Goal: Task Accomplishment & Management: Manage account settings

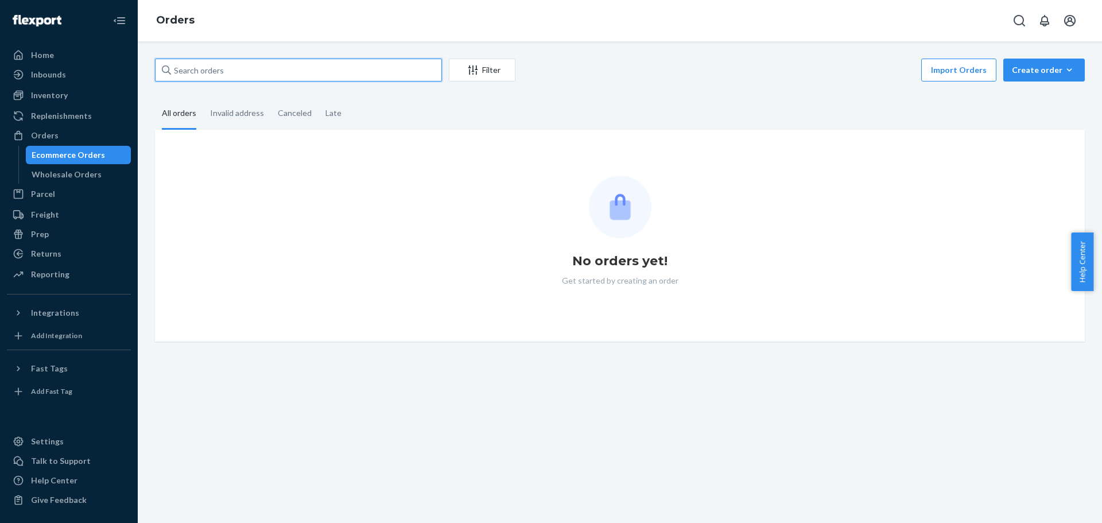
click at [188, 75] on input "text" at bounding box center [298, 70] width 287 height 23
paste input "111-8047060-1747424"
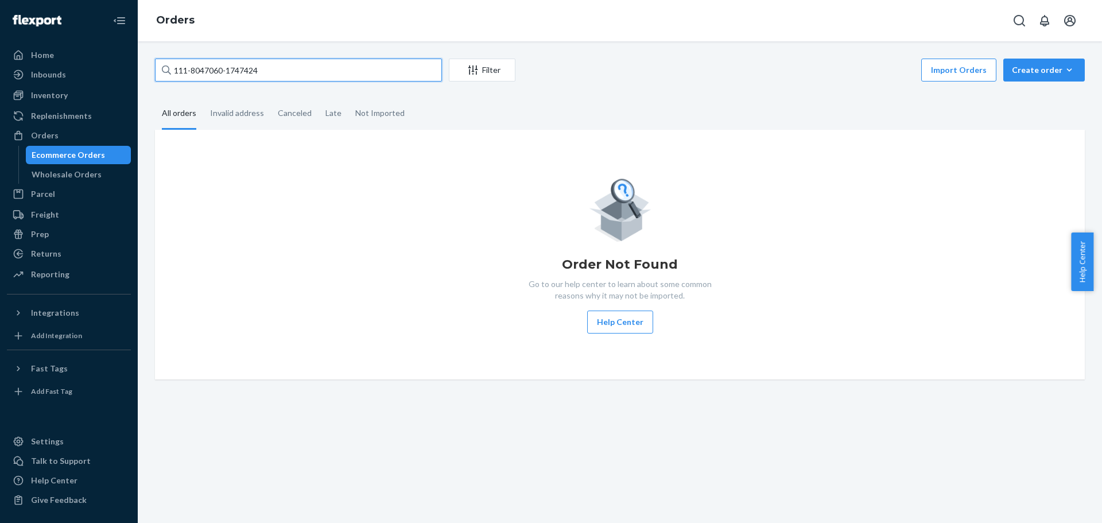
type input "111-8047060-1747424"
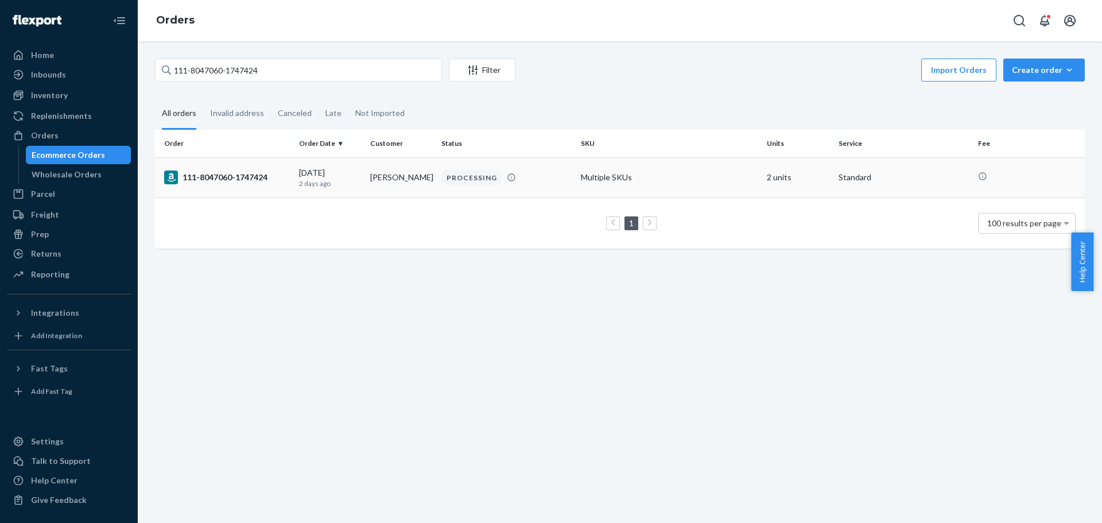
click at [226, 175] on div "111-8047060-1747424" at bounding box center [227, 178] width 126 height 14
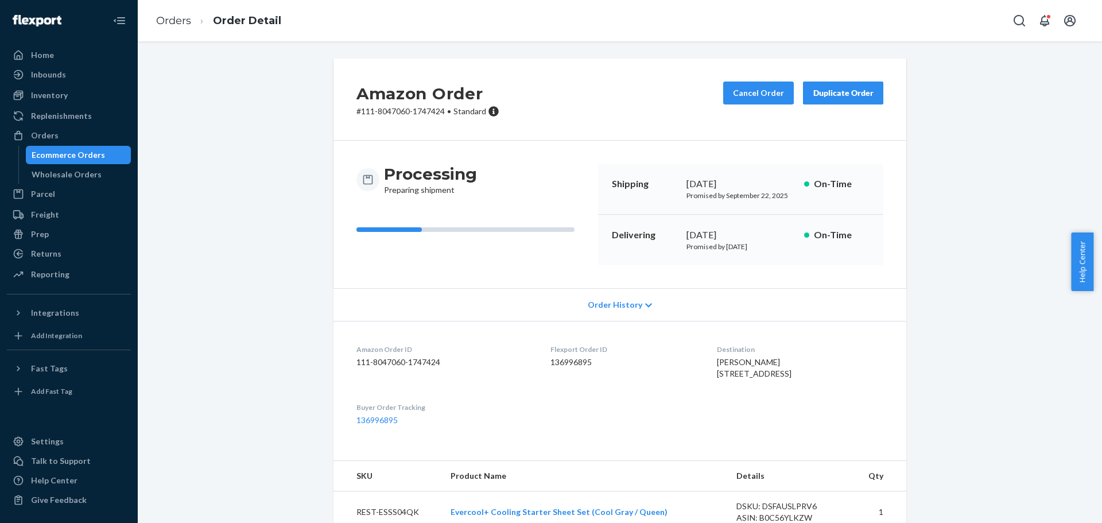
click at [954, 175] on div "Amazon Order # 111-8047060-1747424 • Standard Cancel Order Duplicate Order Proc…" at bounding box center [619, 454] width 947 height 791
click at [754, 95] on button "Cancel Order" at bounding box center [758, 93] width 71 height 23
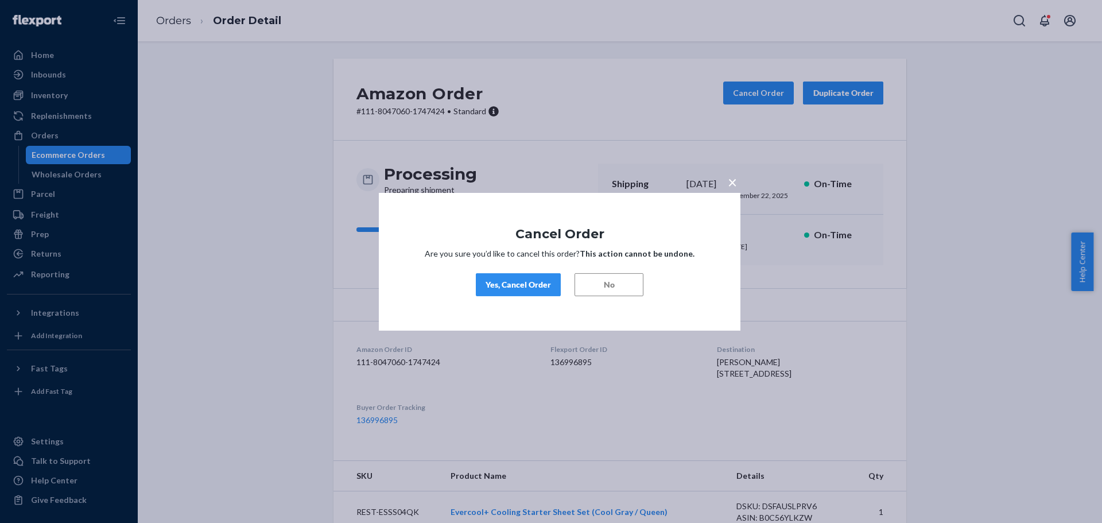
drag, startPoint x: 512, startPoint y: 285, endPoint x: 524, endPoint y: 317, distance: 33.6
click at [512, 286] on div "Yes, Cancel Order" at bounding box center [518, 284] width 65 height 11
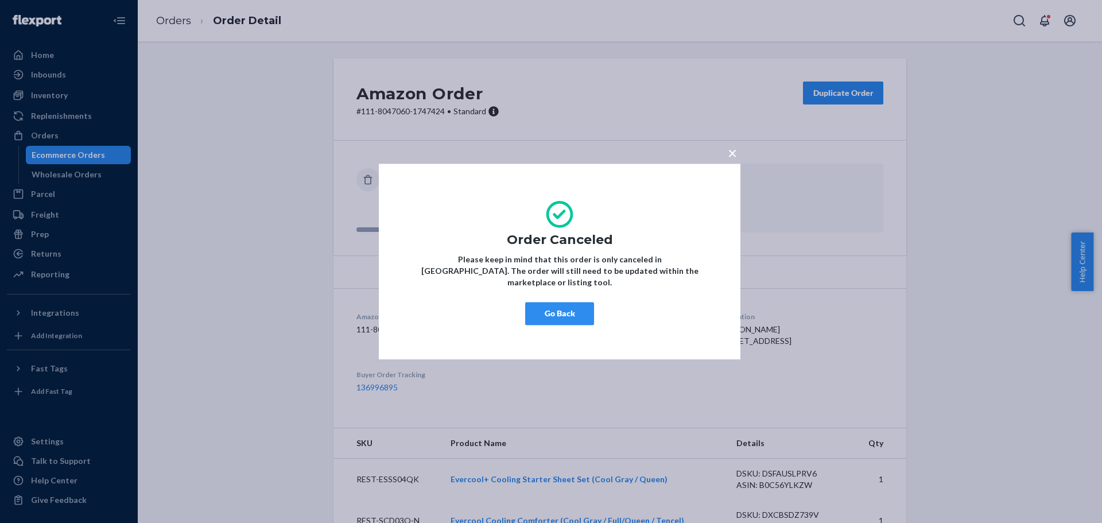
click at [556, 307] on button "Go Back" at bounding box center [559, 313] width 69 height 23
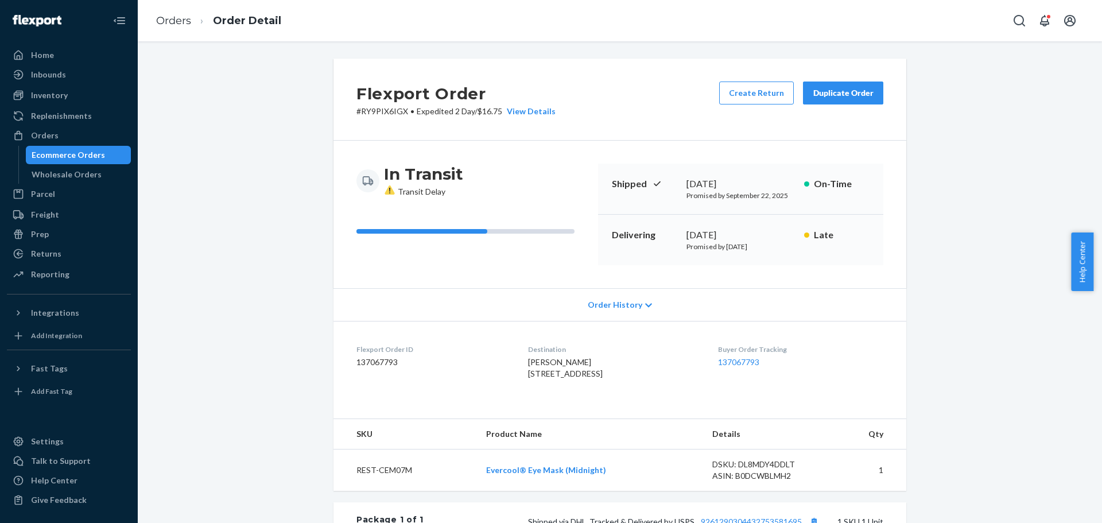
click at [269, 266] on div "Flexport Order # RY9PIX6IGX • Expedited 2 Day / $16.75 View Details Create Retu…" at bounding box center [619, 410] width 947 height 703
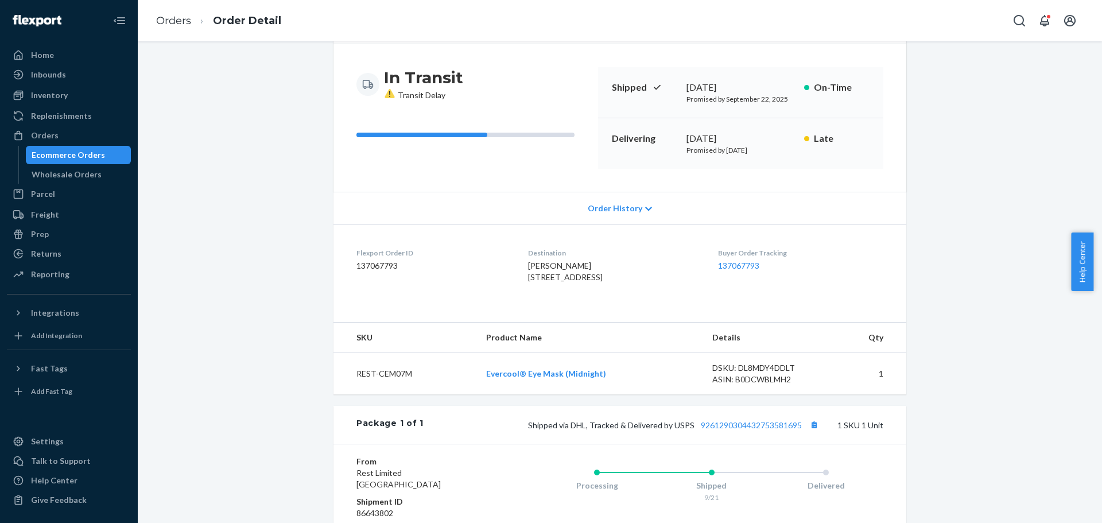
scroll to position [261, 0]
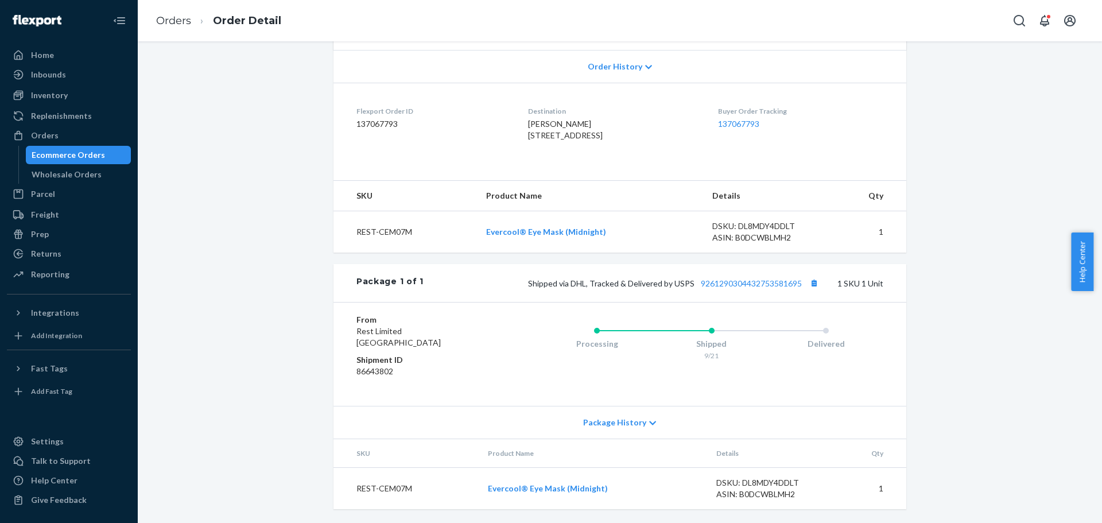
click at [235, 252] on div "Flexport Order # RY9PIX6IGX • Expedited 2 Day / $16.75 View Details Create Retu…" at bounding box center [619, 171] width 947 height 703
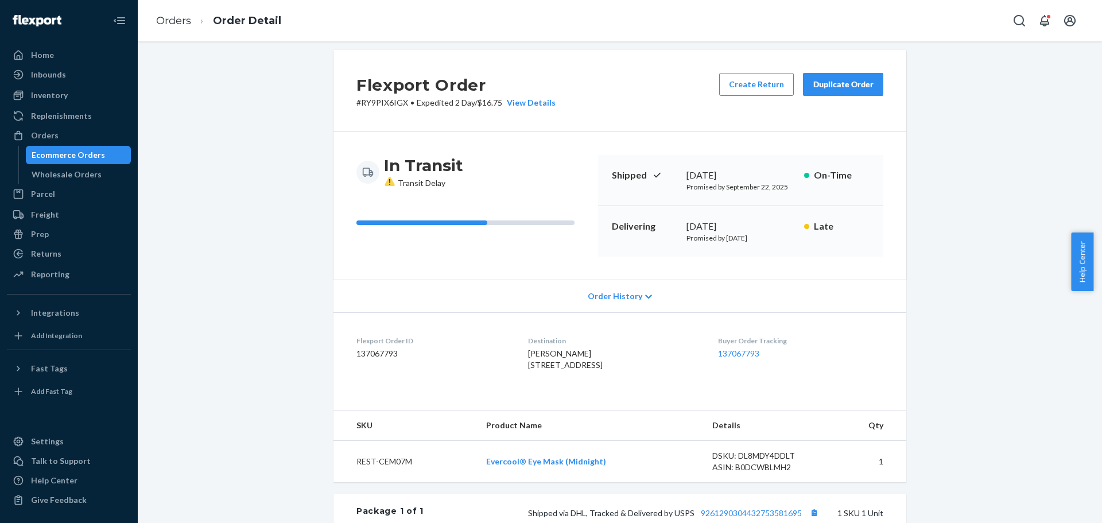
scroll to position [0, 0]
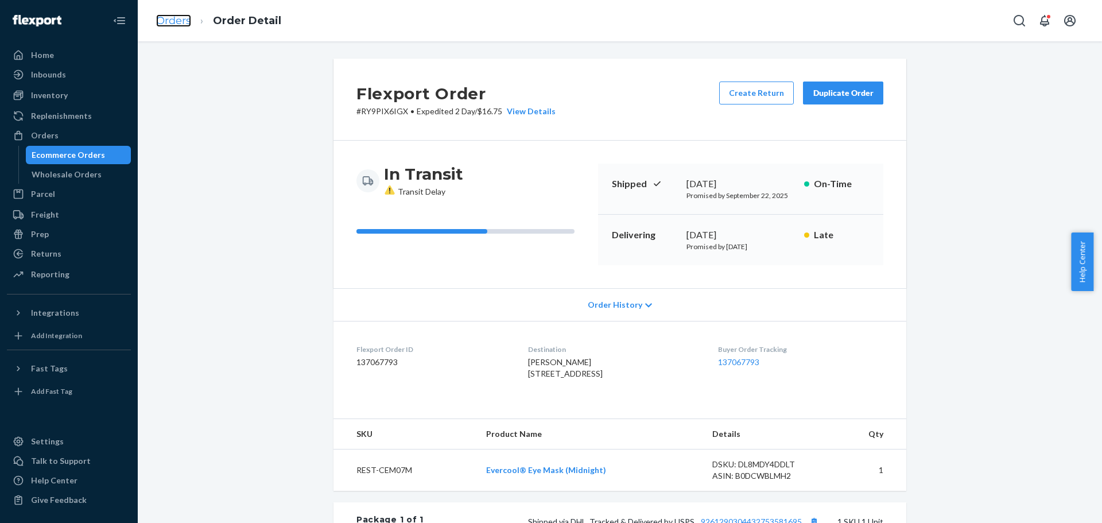
click at [186, 18] on link "Orders" at bounding box center [173, 20] width 35 height 13
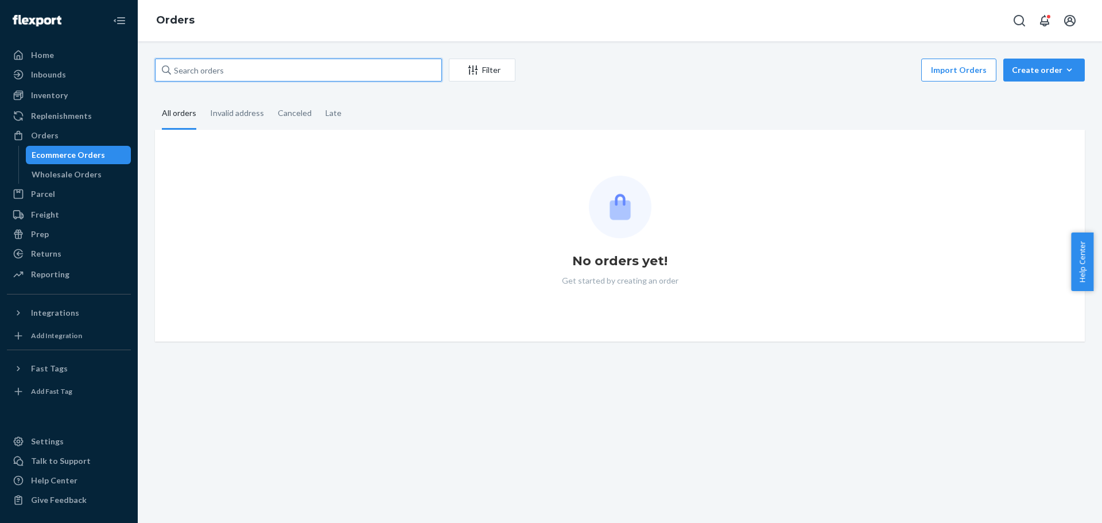
click at [301, 64] on input "text" at bounding box center [298, 70] width 287 height 23
paste input "112-7919590-2729805"
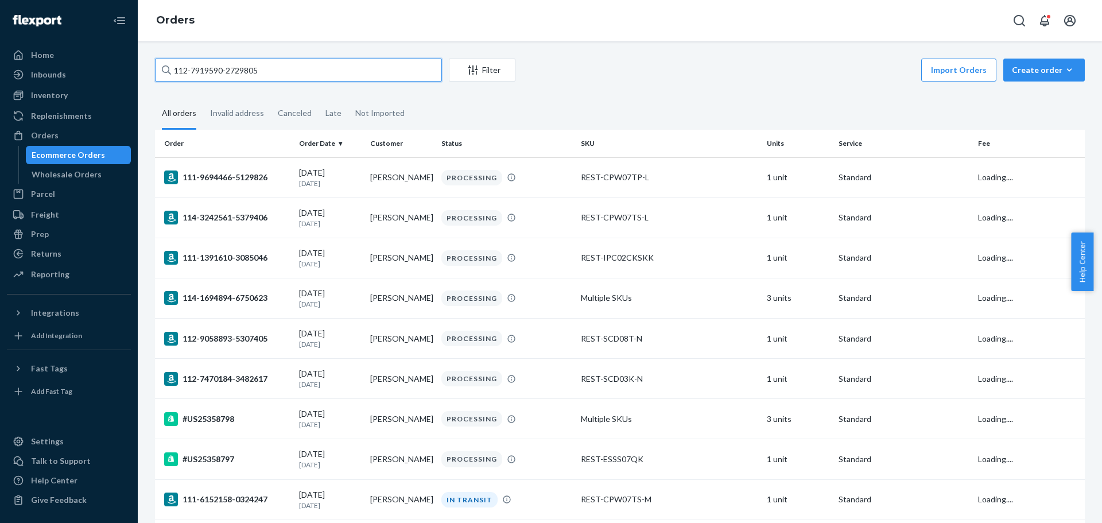
type input "112-7919590-2729805"
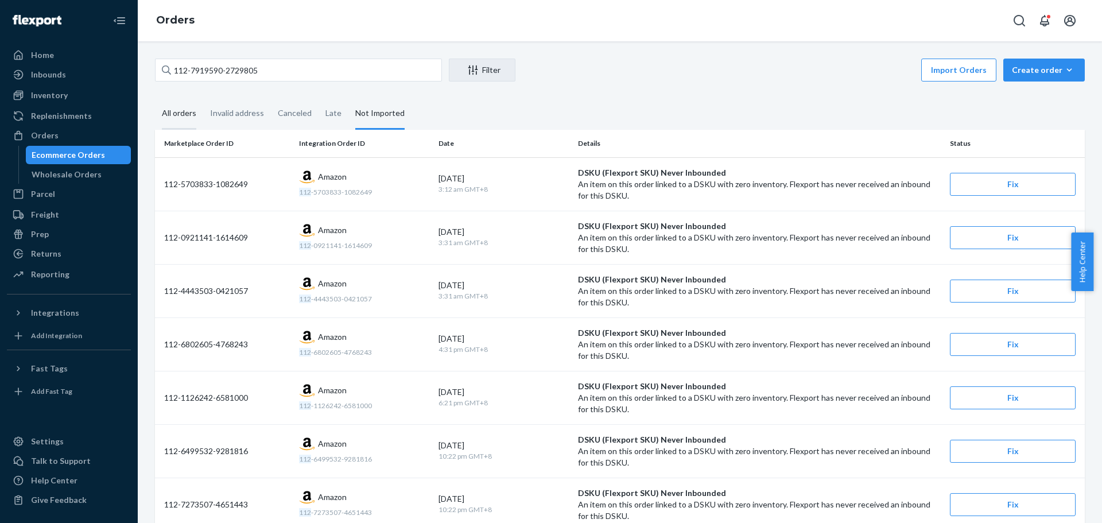
click at [189, 115] on div "All orders" at bounding box center [179, 114] width 34 height 32
click at [155, 98] on input "All orders" at bounding box center [155, 98] width 0 height 0
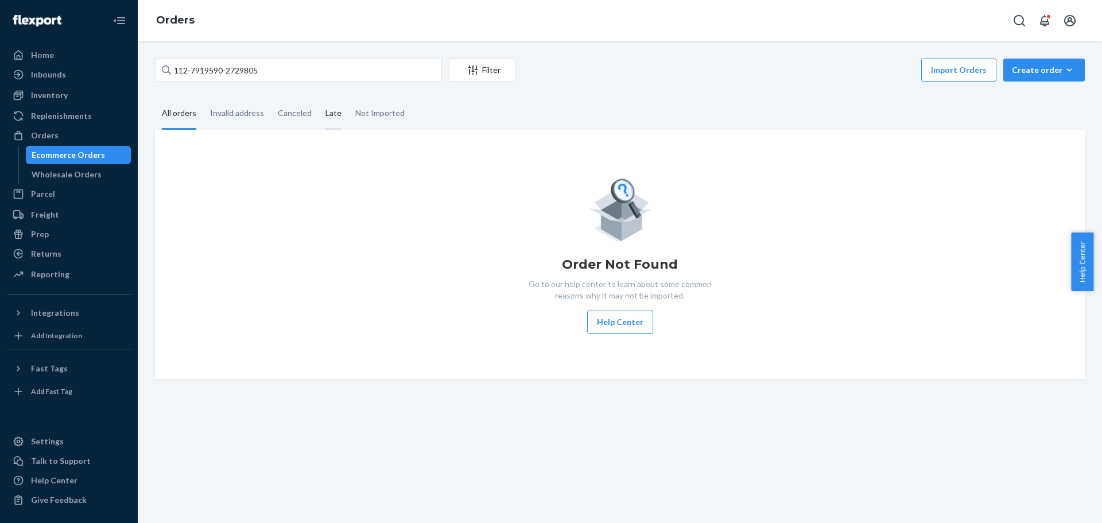
click at [333, 111] on div "Late" at bounding box center [334, 114] width 16 height 32
click at [319, 98] on input "Late" at bounding box center [319, 98] width 0 height 0
click at [301, 110] on div "Canceled" at bounding box center [295, 114] width 34 height 32
click at [271, 98] on input "Canceled" at bounding box center [271, 98] width 0 height 0
click at [234, 107] on div "Invalid address" at bounding box center [237, 114] width 54 height 32
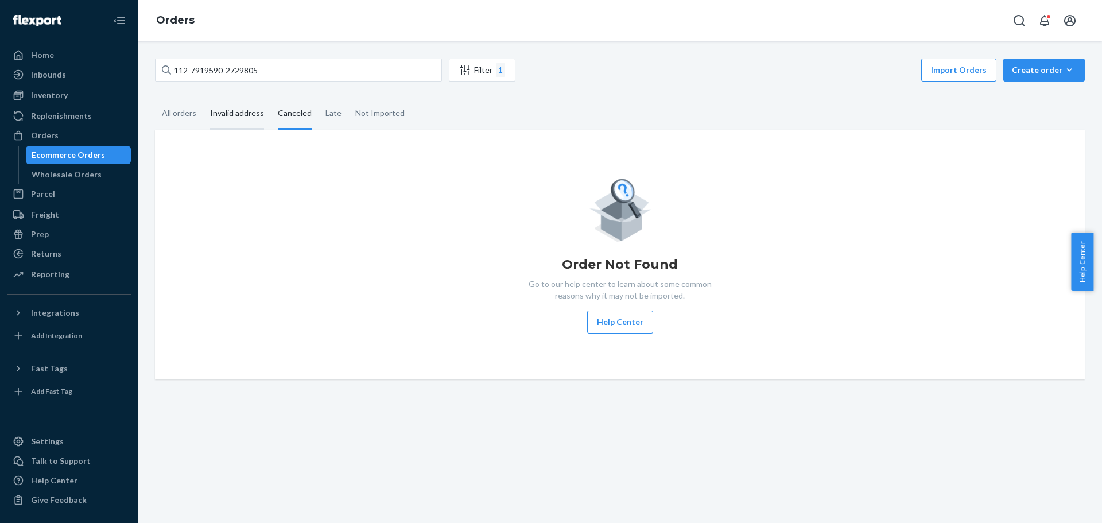
click at [203, 98] on input "Invalid address" at bounding box center [203, 98] width 0 height 0
click at [179, 115] on div "All orders" at bounding box center [179, 114] width 34 height 32
click at [155, 98] on input "All orders" at bounding box center [155, 98] width 0 height 0
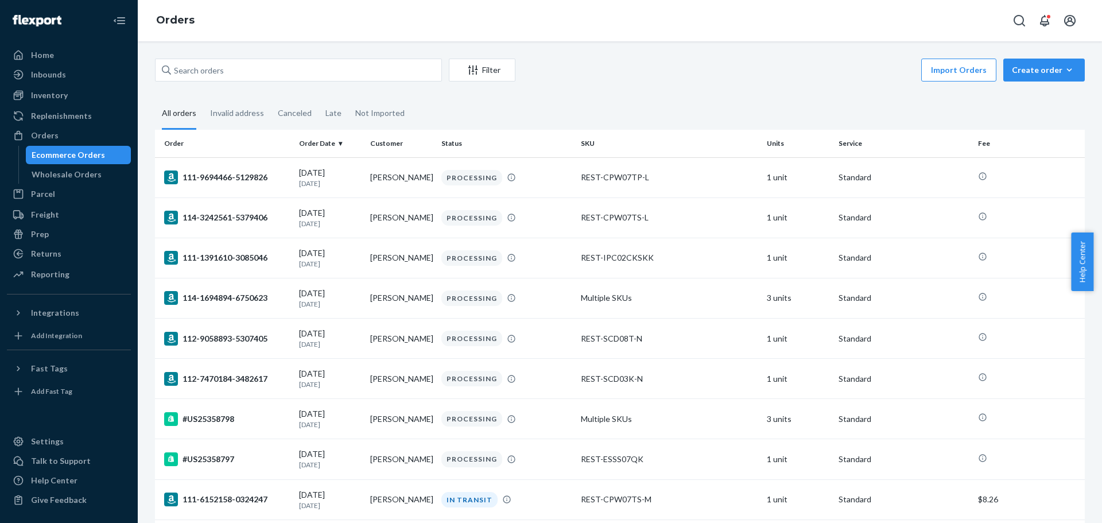
drag, startPoint x: 359, startPoint y: 48, endPoint x: 349, endPoint y: 64, distance: 19.0
click at [358, 51] on div "Filter Import Orders Create order Ecommerce order Removal order All orders Inva…" at bounding box center [620, 282] width 965 height 482
click at [335, 73] on input "text" at bounding box center [298, 70] width 287 height 23
paste input "112-7919590-2729805"
type input "112-7919590-2729805"
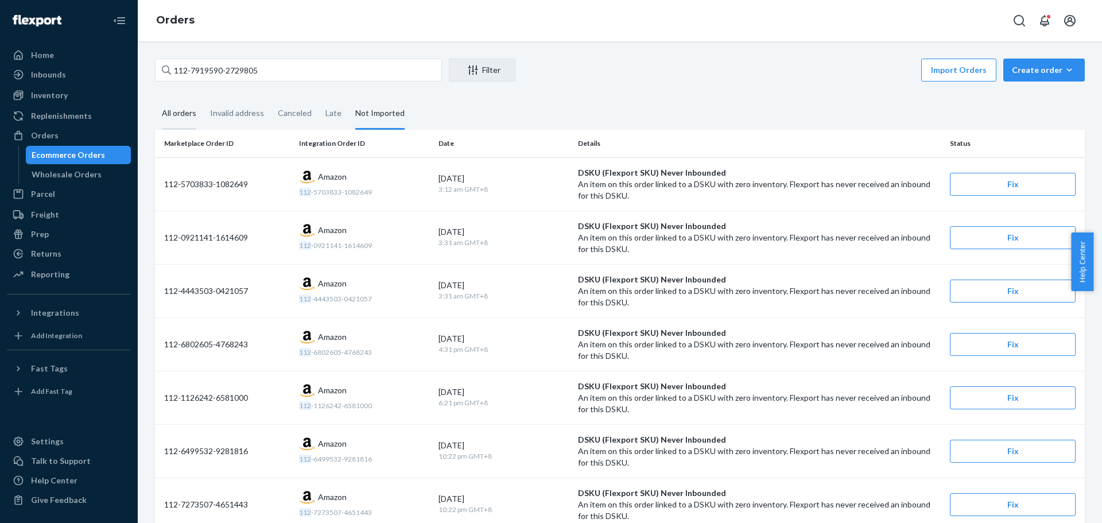
click at [173, 115] on div "All orders" at bounding box center [179, 114] width 34 height 32
click at [155, 98] on input "All orders" at bounding box center [155, 98] width 0 height 0
drag, startPoint x: 310, startPoint y: 71, endPoint x: 100, endPoint y: 65, distance: 210.2
click at [100, 65] on div "Home Inbounds Shipping Plans Problems Inventory Products Replenishments Orders …" at bounding box center [551, 261] width 1102 height 523
click at [175, 106] on div "All orders" at bounding box center [179, 114] width 34 height 32
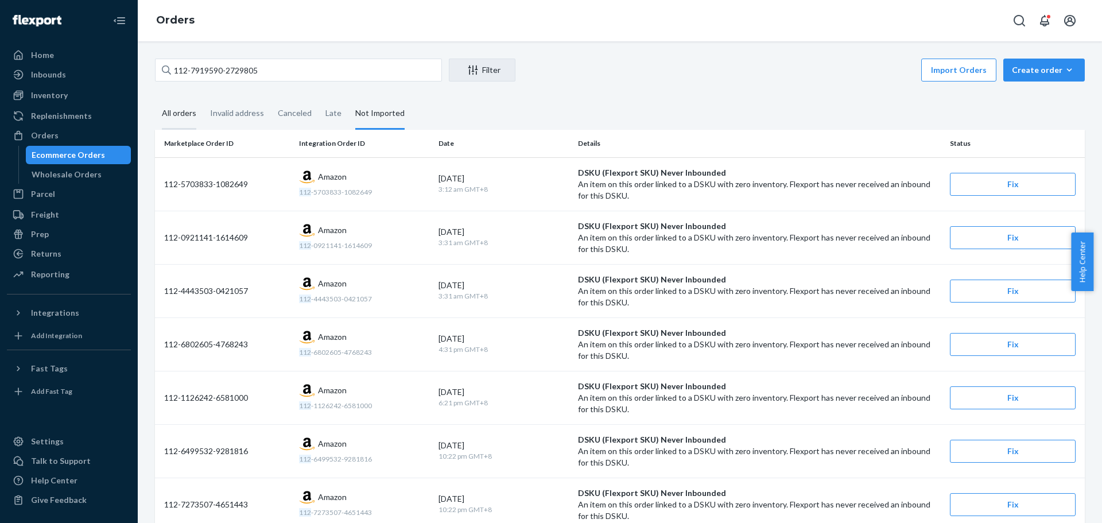
click at [155, 98] on input "All orders" at bounding box center [155, 98] width 0 height 0
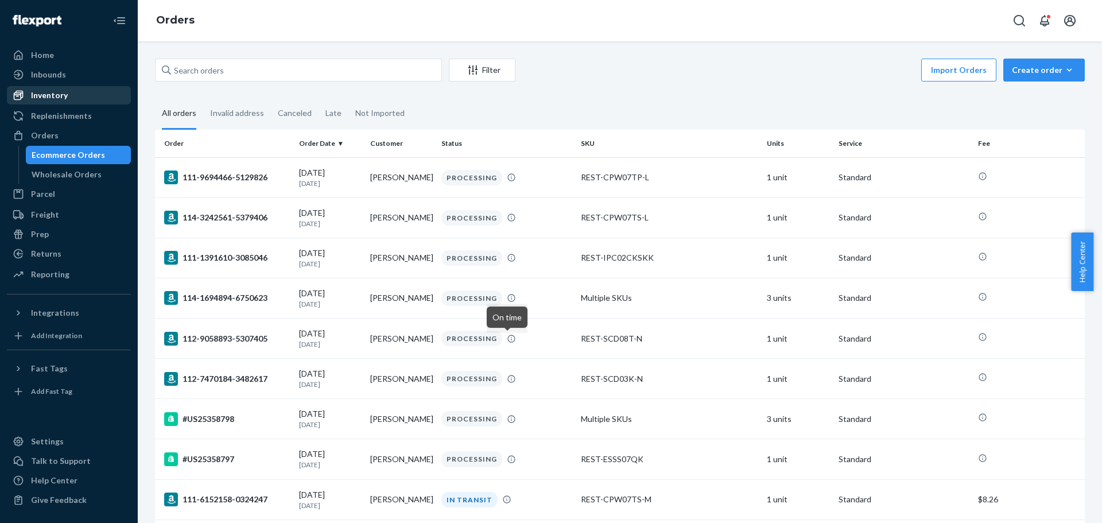
click at [88, 94] on div "Inventory" at bounding box center [69, 95] width 122 height 16
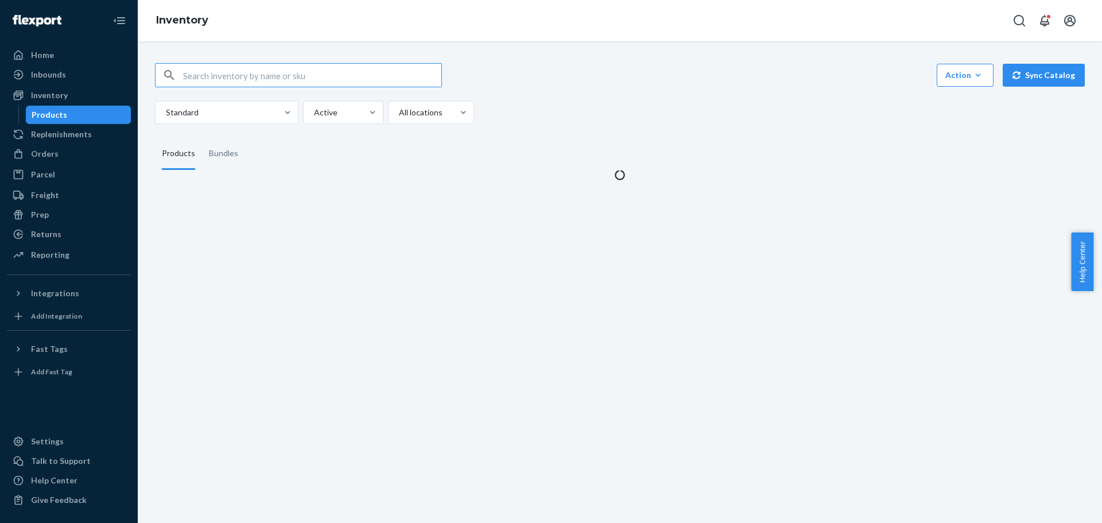
drag, startPoint x: 261, startPoint y: 70, endPoint x: 265, endPoint y: 45, distance: 25.1
click at [267, 60] on div "Action Create product Create bundle Bulk create products Bulk update products B…" at bounding box center [619, 114] width 947 height 131
type input "REST-CEM07M"
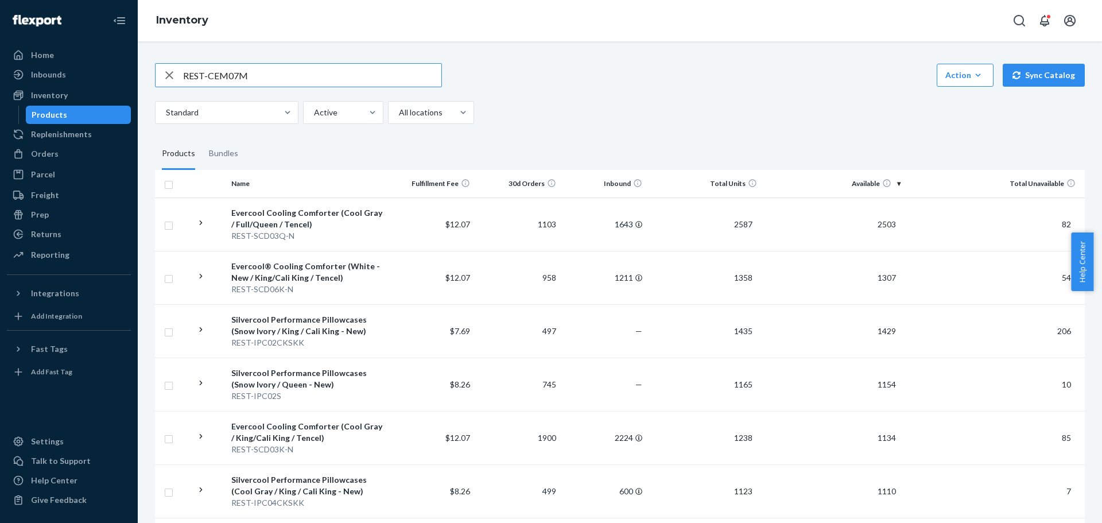
click at [305, 71] on input "REST-CEM07M" at bounding box center [312, 75] width 258 height 23
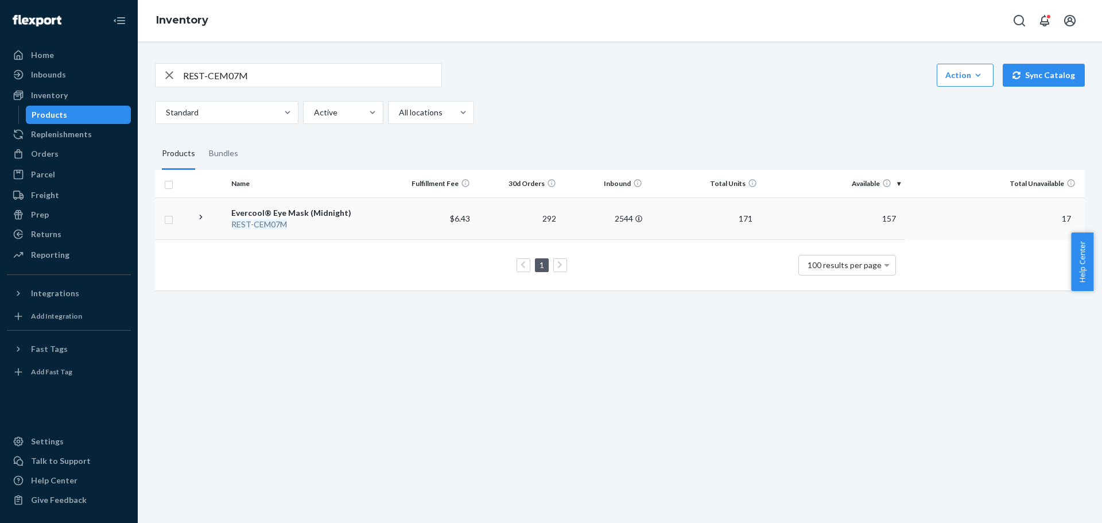
click at [200, 218] on icon at bounding box center [200, 217] width 3 height 5
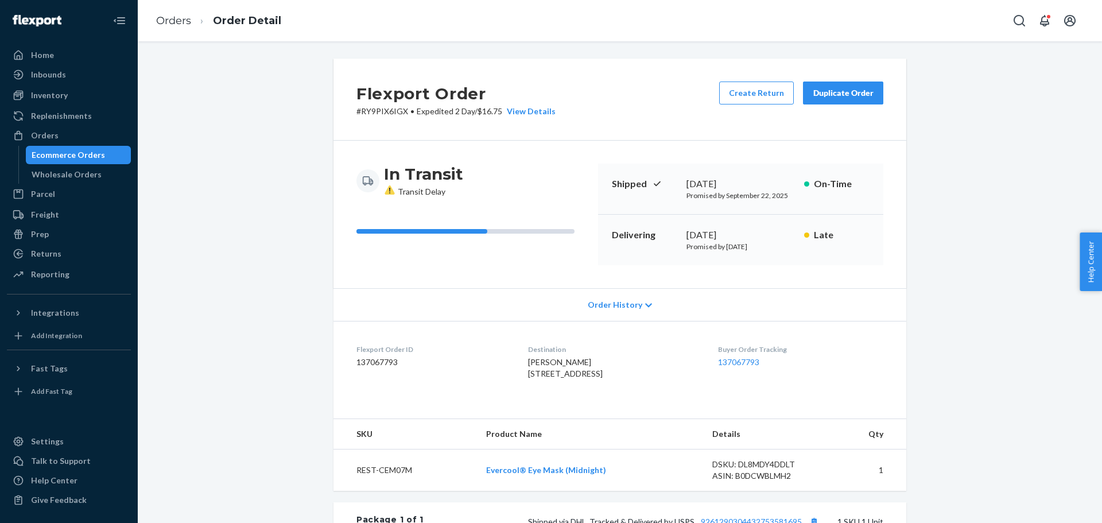
scroll to position [261, 0]
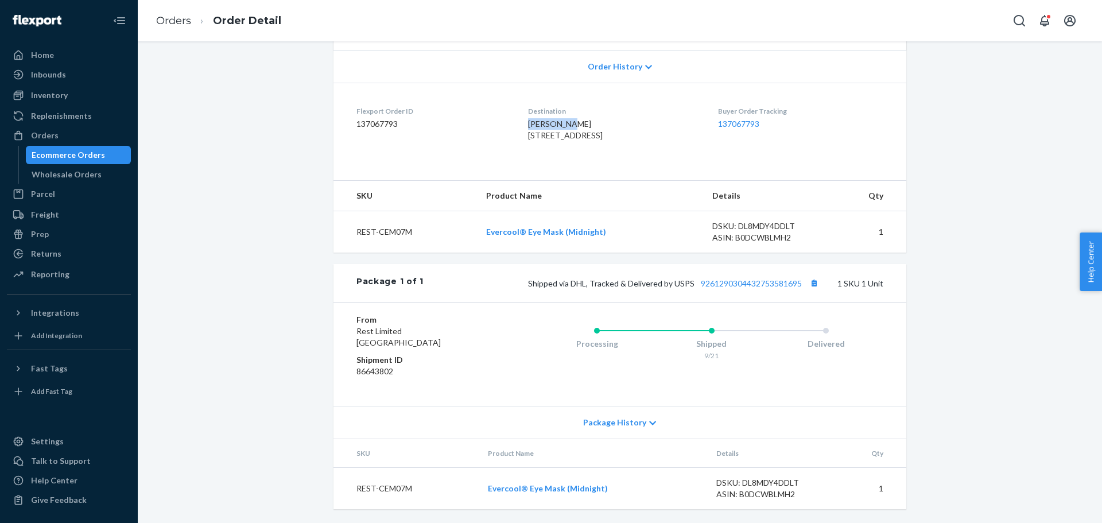
drag, startPoint x: 514, startPoint y: 102, endPoint x: 555, endPoint y: 99, distance: 41.4
click at [555, 118] on div "[PERSON_NAME] [STREET_ADDRESS]" at bounding box center [613, 129] width 171 height 23
copy span "[PERSON_NAME]"
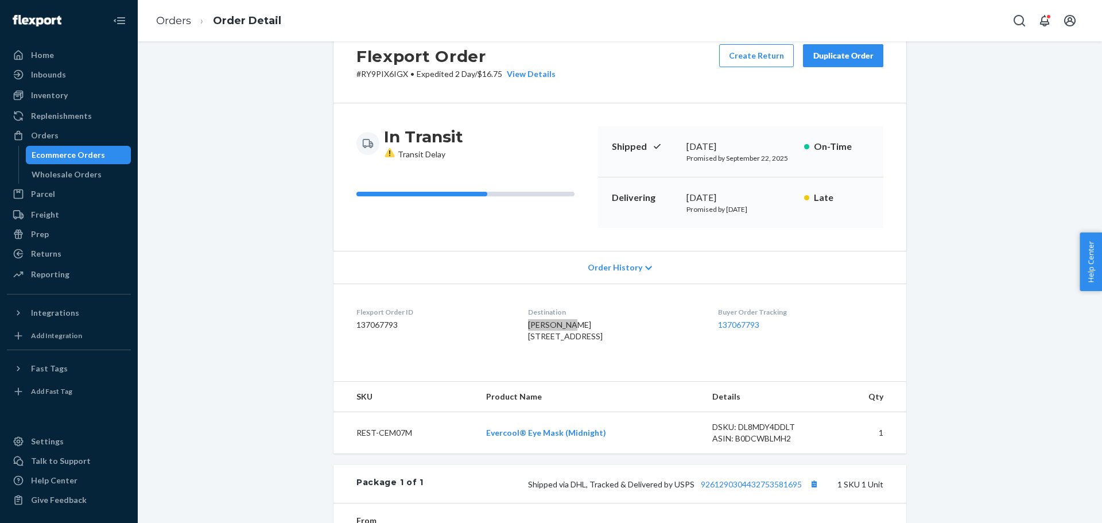
scroll to position [0, 0]
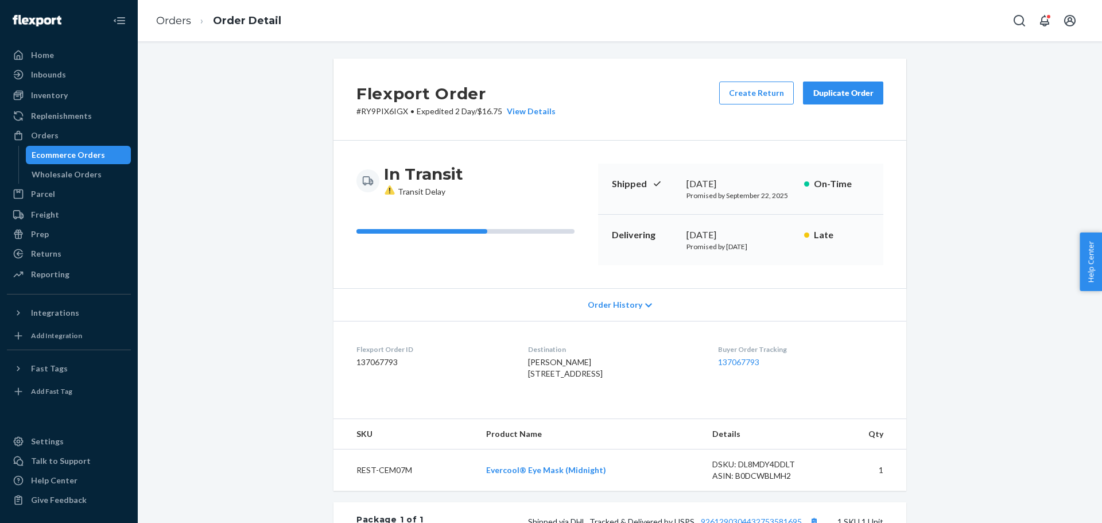
click at [180, 14] on li "Orders" at bounding box center [173, 21] width 35 height 15
click at [162, 27] on li "Orders" at bounding box center [173, 21] width 35 height 15
click at [182, 16] on link "Orders" at bounding box center [173, 20] width 35 height 13
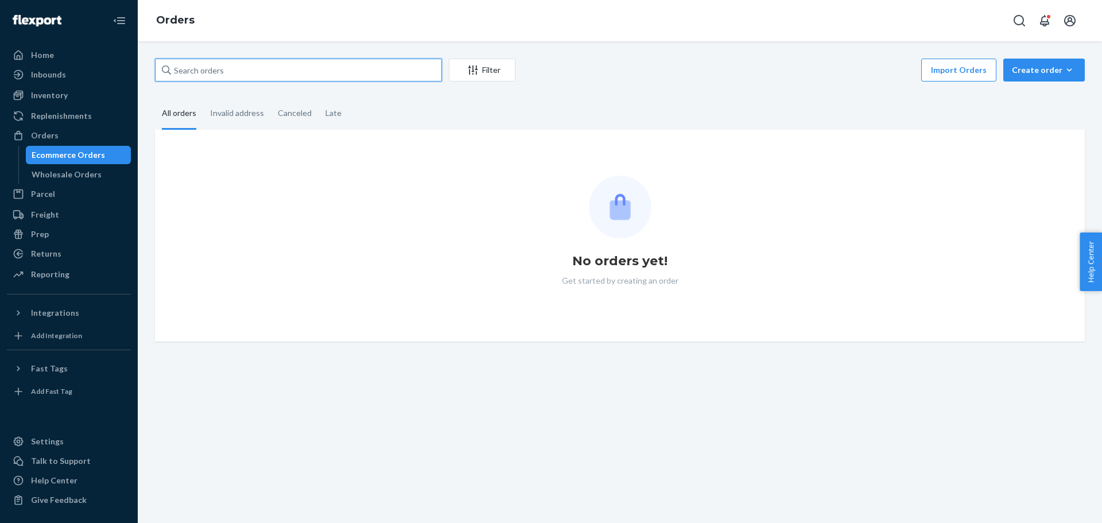
click at [277, 68] on input "text" at bounding box center [298, 70] width 287 height 23
paste input "[PERSON_NAME]"
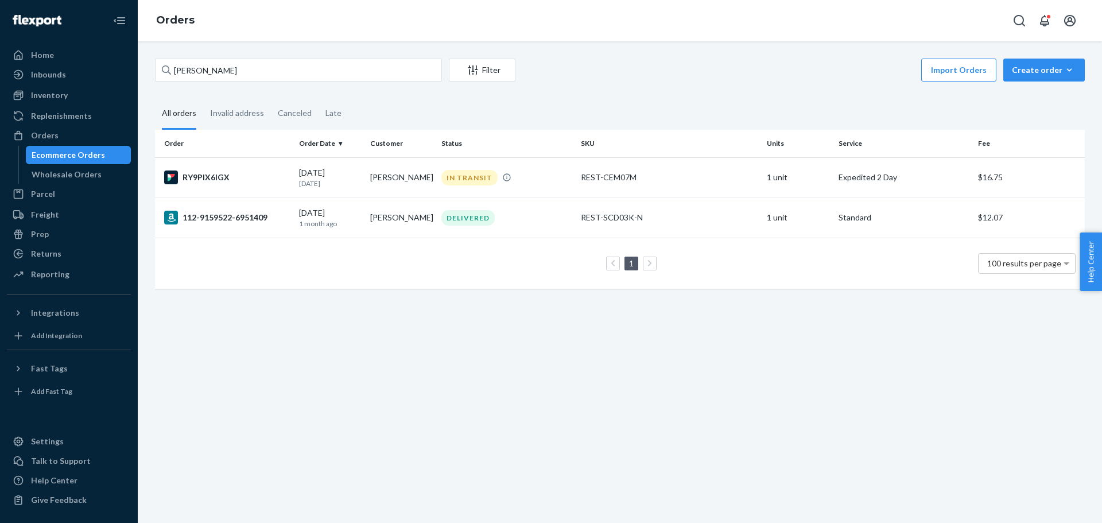
click at [251, 328] on div "Dana Nicar Filter Import Orders Create order Ecommerce order Removal order All …" at bounding box center [620, 282] width 965 height 482
paste input "112-7919590-2729805"
drag, startPoint x: 250, startPoint y: 76, endPoint x: 95, endPoint y: 96, distance: 156.3
click at [95, 96] on div "Home Inbounds Shipping Plans Problems Inventory Products Replenishments Orders …" at bounding box center [551, 261] width 1102 height 523
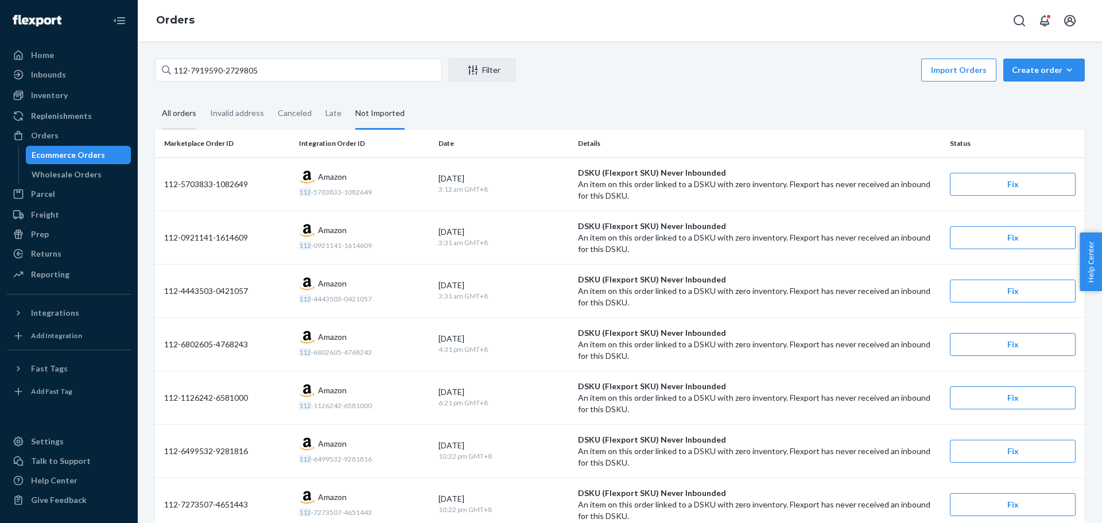
click at [175, 109] on div "All orders" at bounding box center [179, 114] width 34 height 32
click at [155, 98] on input "All orders" at bounding box center [155, 98] width 0 height 0
click at [233, 116] on div "Invalid address" at bounding box center [237, 114] width 54 height 32
click at [203, 98] on input "Invalid address" at bounding box center [203, 98] width 0 height 0
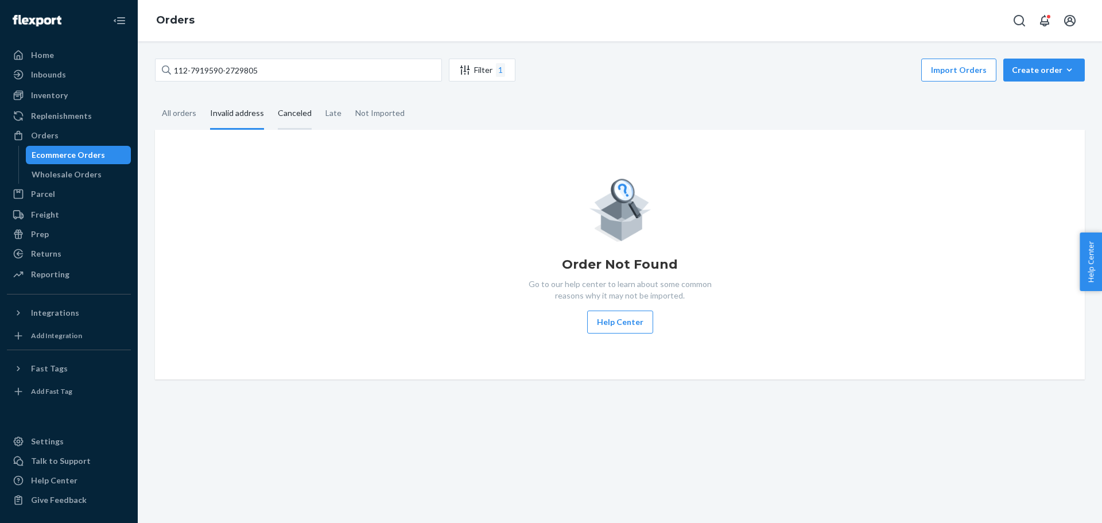
click at [293, 114] on div "Canceled" at bounding box center [295, 114] width 34 height 32
click at [271, 98] on input "Canceled" at bounding box center [271, 98] width 0 height 0
click at [335, 113] on div "Late" at bounding box center [334, 114] width 16 height 32
click at [319, 98] on input "Late" at bounding box center [319, 98] width 0 height 0
drag, startPoint x: 374, startPoint y: 117, endPoint x: 383, endPoint y: 55, distance: 62.0
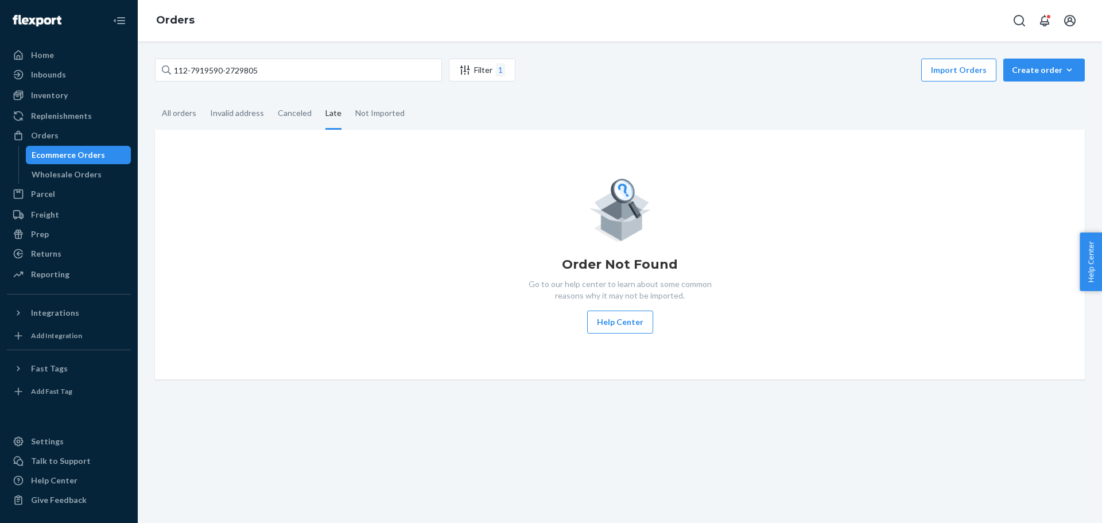
click at [375, 117] on div "Not Imported" at bounding box center [379, 113] width 49 height 30
click at [349, 98] on input "Not Imported" at bounding box center [349, 98] width 0 height 0
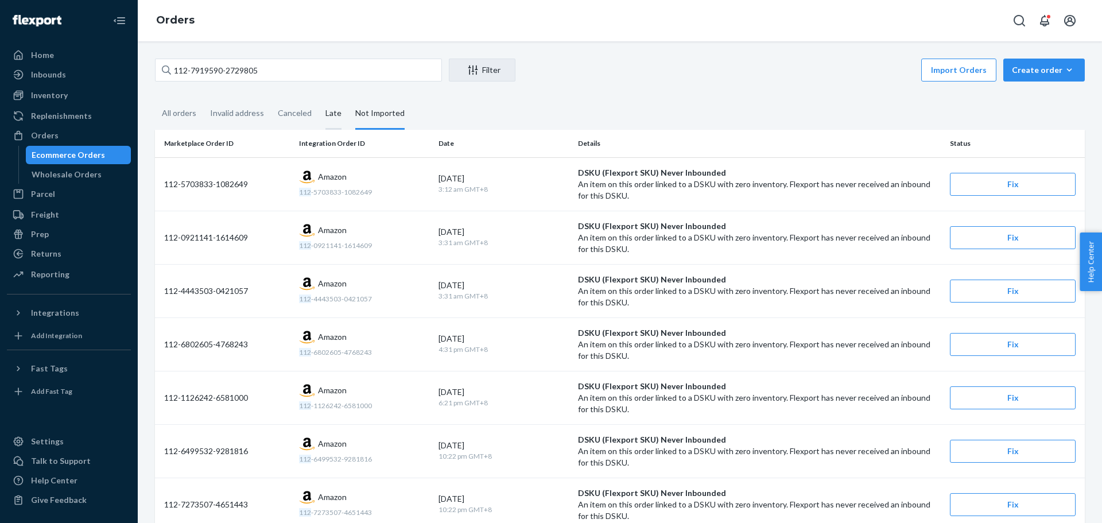
click at [331, 112] on div "Late" at bounding box center [334, 114] width 16 height 32
click at [319, 98] on input "Late" at bounding box center [319, 98] width 0 height 0
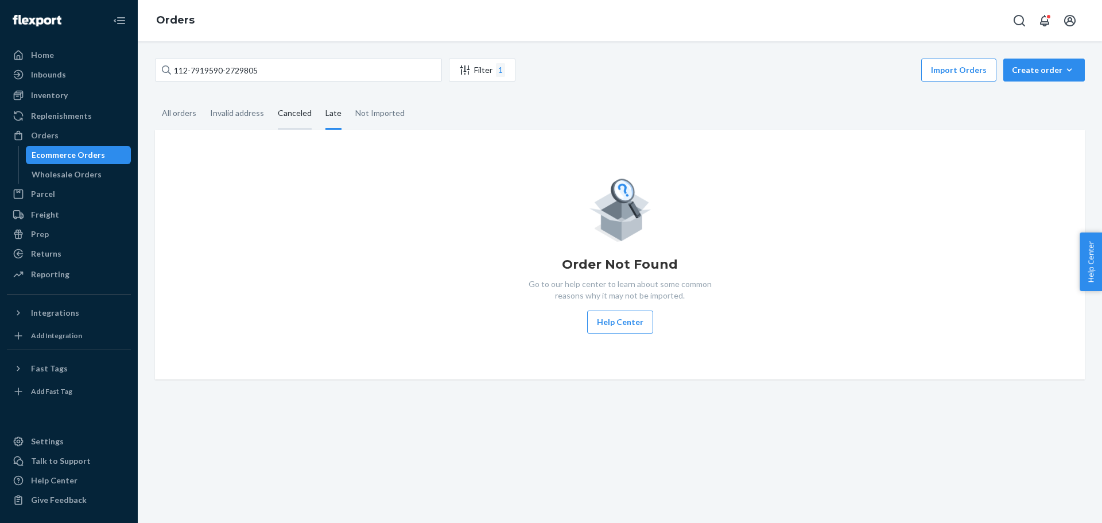
click at [293, 110] on div "Canceled" at bounding box center [295, 114] width 34 height 32
click at [271, 98] on input "Canceled" at bounding box center [271, 98] width 0 height 0
click at [243, 103] on div "Invalid address" at bounding box center [237, 114] width 54 height 32
click at [203, 98] on input "Invalid address" at bounding box center [203, 98] width 0 height 0
click at [169, 114] on div "All orders" at bounding box center [179, 114] width 34 height 32
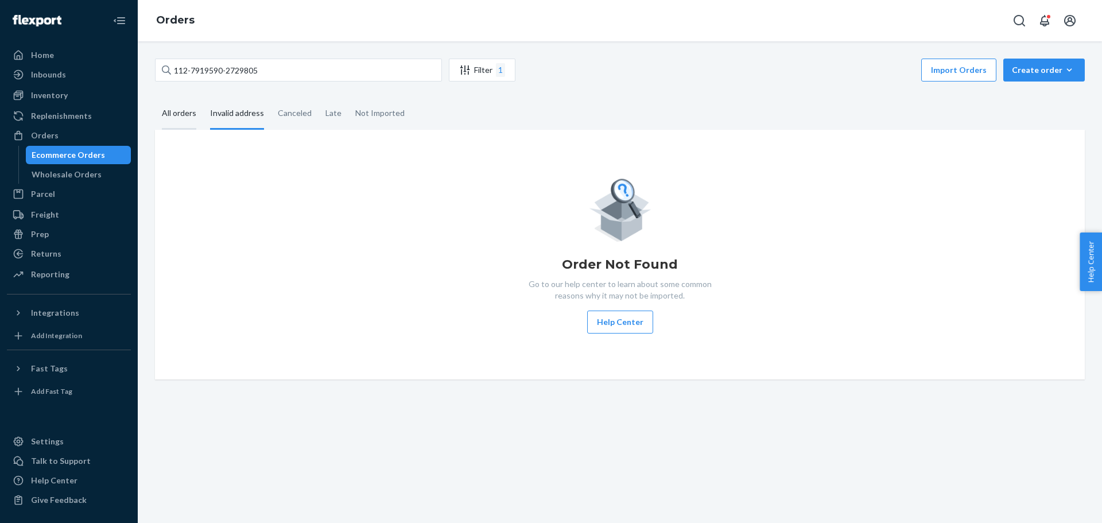
click at [155, 98] on input "All orders" at bounding box center [155, 98] width 0 height 0
drag, startPoint x: 330, startPoint y: 73, endPoint x: 18, endPoint y: 110, distance: 314.6
click at [18, 110] on div "Home Inbounds Shipping Plans Problems Inventory Products Replenishments Orders …" at bounding box center [551, 261] width 1102 height 523
paste input "7919590"
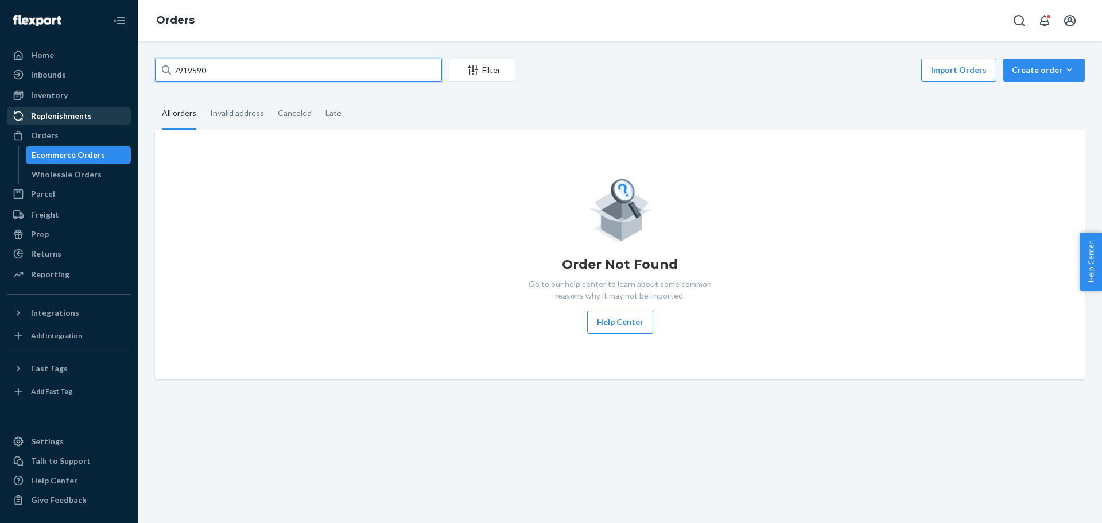
drag, startPoint x: 263, startPoint y: 64, endPoint x: 61, endPoint y: 84, distance: 202.5
click at [61, 84] on div "Home Inbounds Shipping Plans Problems Inventory Products Replenishments Orders …" at bounding box center [551, 261] width 1102 height 523
paste input "112-"
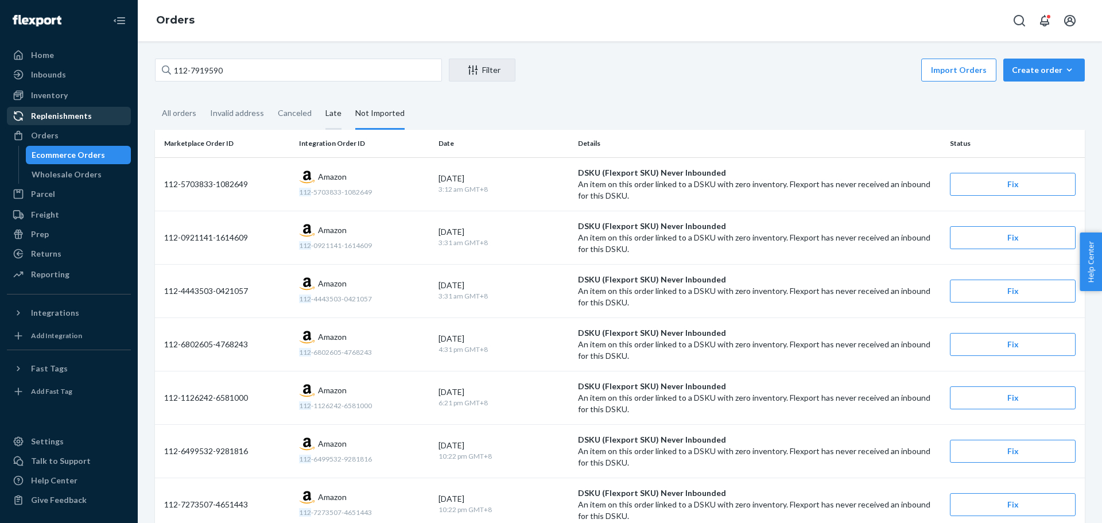
click at [328, 115] on div "Late" at bounding box center [334, 114] width 16 height 32
click at [319, 98] on input "Late" at bounding box center [319, 98] width 0 height 0
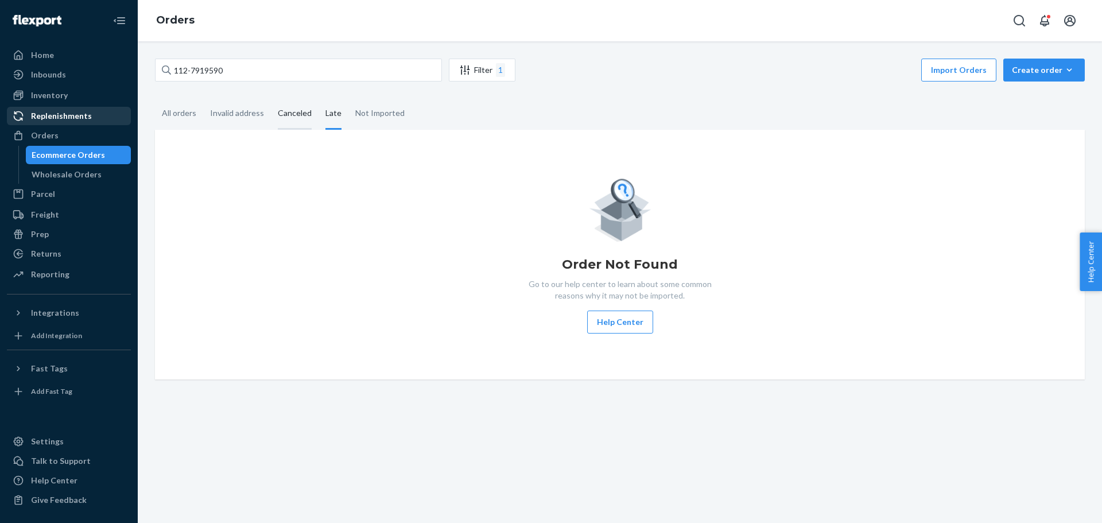
click at [289, 113] on div "Canceled" at bounding box center [295, 114] width 34 height 32
click at [271, 98] on input "Canceled" at bounding box center [271, 98] width 0 height 0
click at [240, 110] on div "Invalid address" at bounding box center [237, 114] width 54 height 32
click at [203, 98] on input "Invalid address" at bounding box center [203, 98] width 0 height 0
click at [168, 114] on div "All orders" at bounding box center [179, 114] width 34 height 32
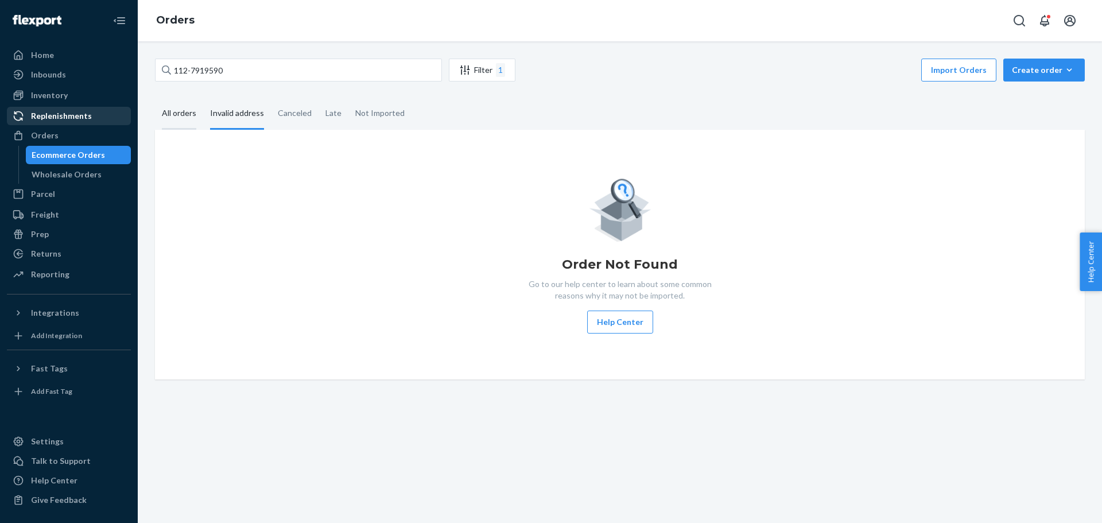
click at [155, 98] on input "All orders" at bounding box center [155, 98] width 0 height 0
drag, startPoint x: 272, startPoint y: 71, endPoint x: 20, endPoint y: 94, distance: 253.1
click at [20, 93] on div "Home Inbounds Shipping Plans Problems Inventory Products Replenishments Orders …" at bounding box center [551, 261] width 1102 height 523
paste input "[PERSON_NAME]"
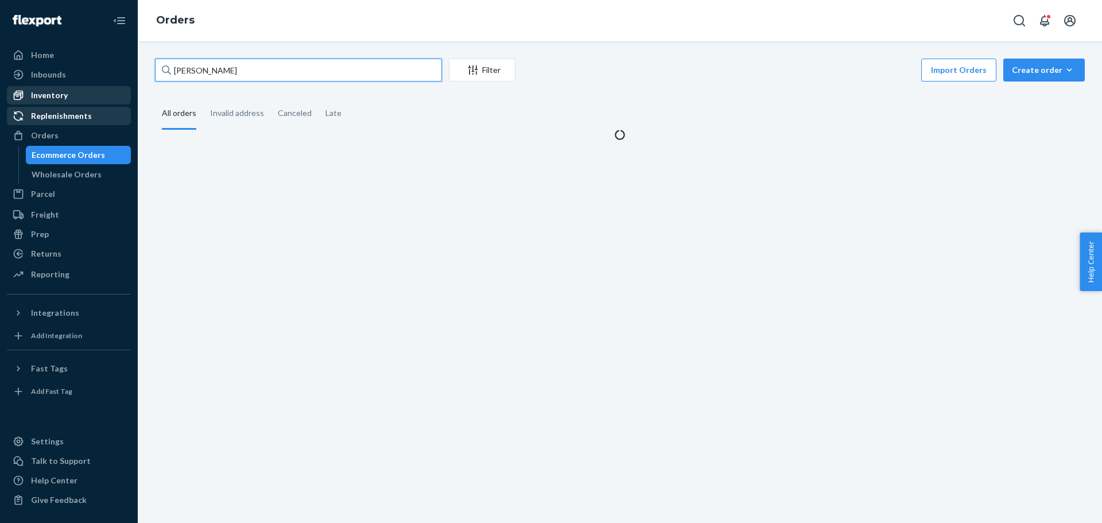
type input "Dana"
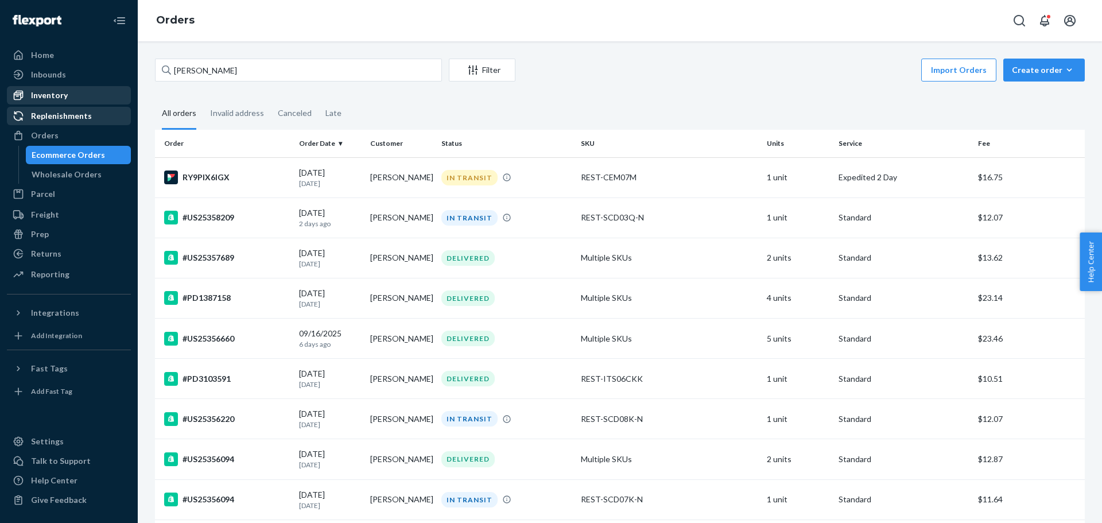
click at [589, 83] on div "Import Orders Create order Ecommerce order Removal order" at bounding box center [803, 72] width 563 height 26
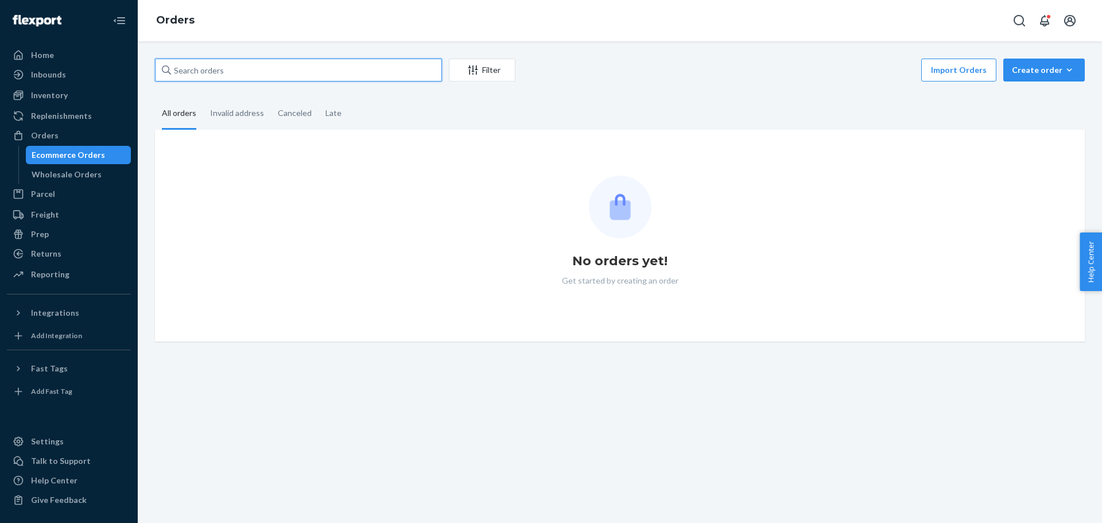
drag, startPoint x: 334, startPoint y: 75, endPoint x: 344, endPoint y: 67, distance: 13.9
click at [340, 73] on input "text" at bounding box center [298, 70] width 287 height 23
paste input "[PERSON_NAME]"
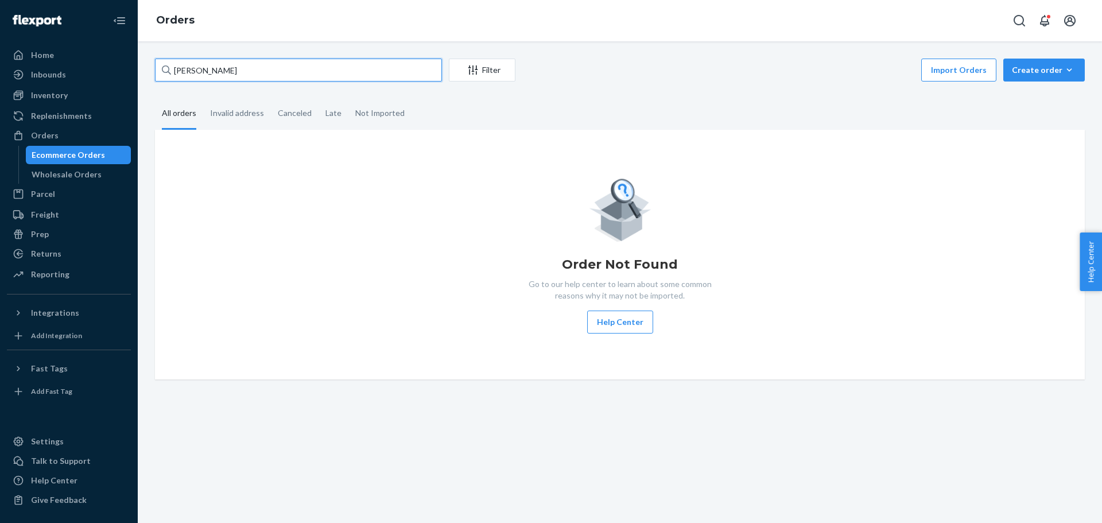
type input "[PERSON_NAME]"
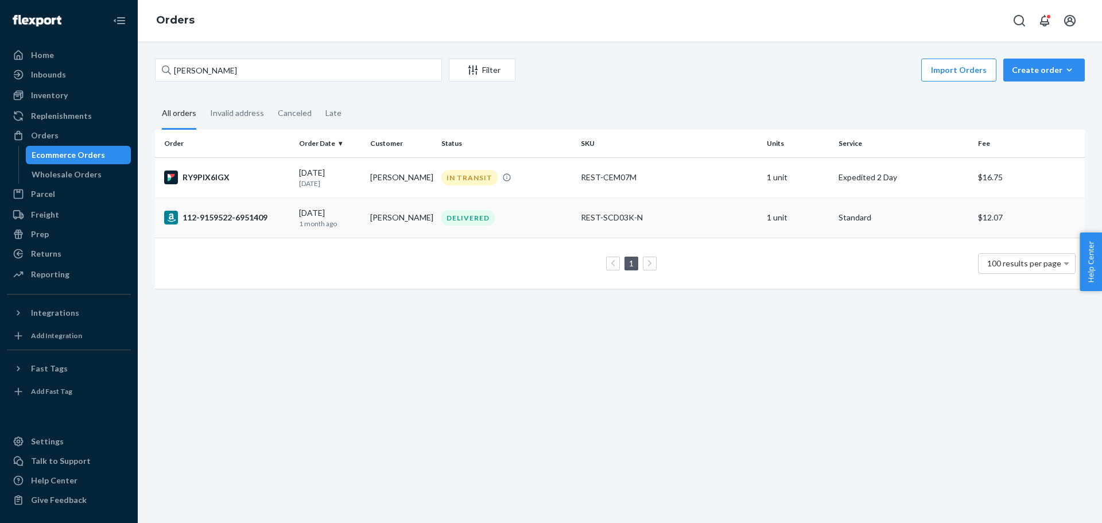
click at [229, 216] on div "112-9159522-6951409" at bounding box center [227, 218] width 126 height 14
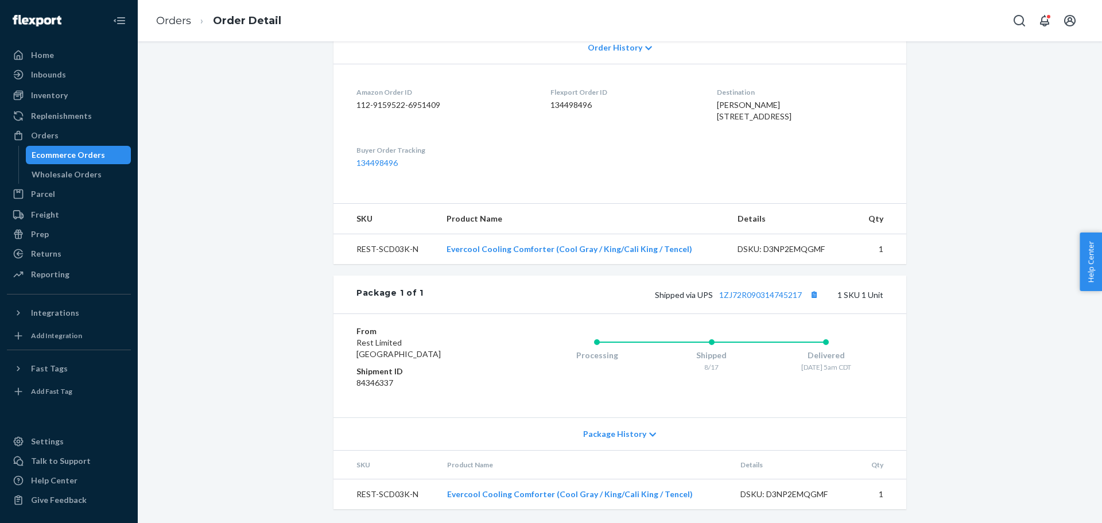
scroll to position [134, 0]
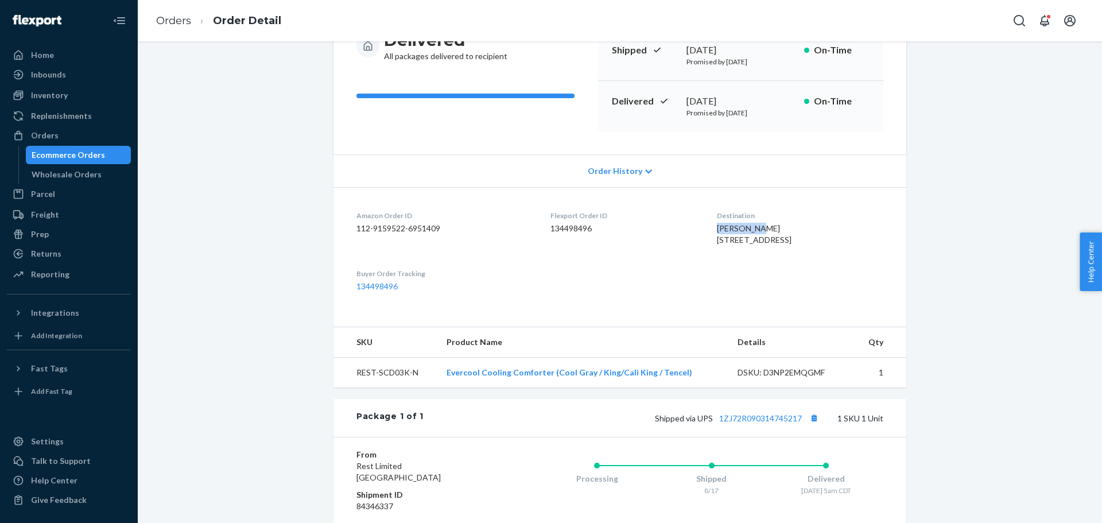
drag, startPoint x: 686, startPoint y: 229, endPoint x: 745, endPoint y: 223, distance: 59.5
click at [745, 223] on dl "Amazon Order ID 112-9159522-6951409 Flexport Order ID 134498496 Destination [PE…" at bounding box center [620, 251] width 573 height 128
copy span "[PERSON_NAME]"
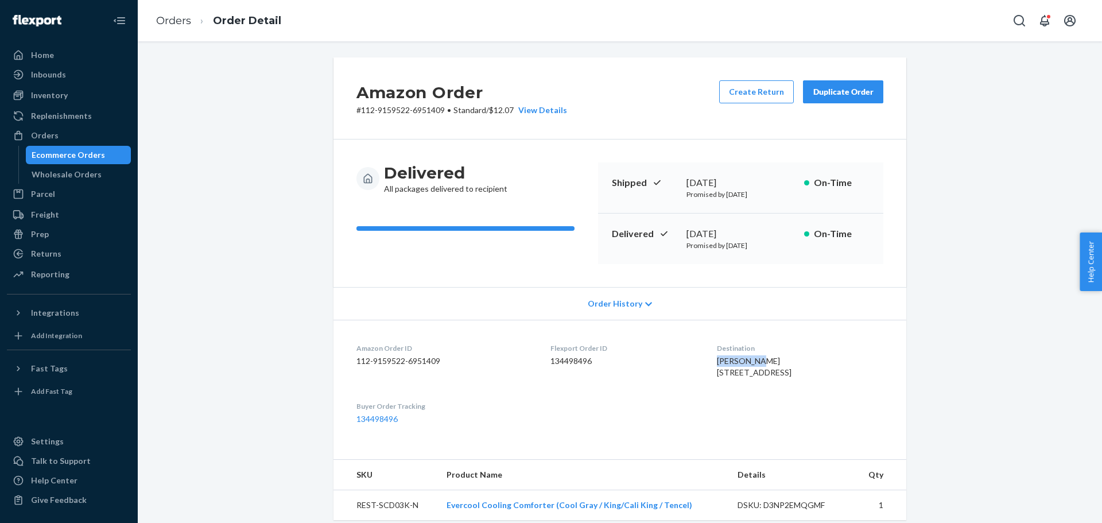
scroll to position [0, 0]
